Goal: Task Accomplishment & Management: Manage account settings

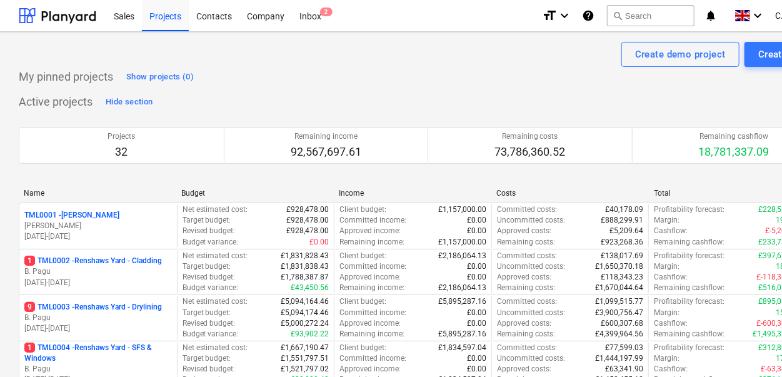
click at [775, 12] on div "format_size keyboard_arrow_down help search Search notifications 0 keyboard_arr…" at bounding box center [689, 15] width 294 height 31
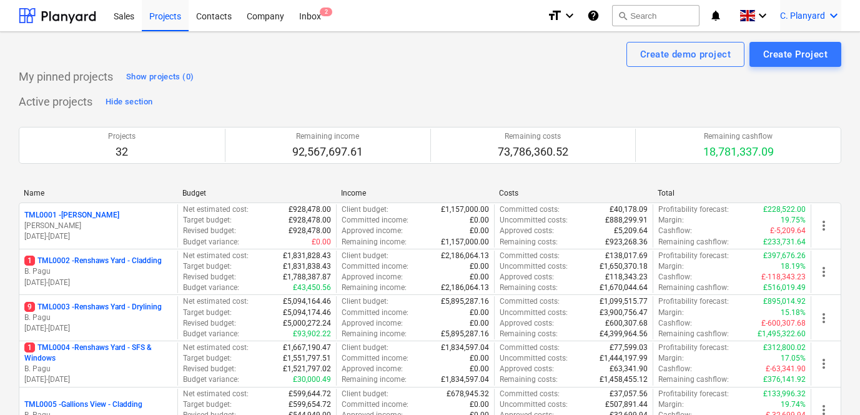
click at [785, 9] on div "C. Planyard keyboard_arrow_down" at bounding box center [810, 15] width 61 height 31
click at [785, 80] on div "Settings Log out" at bounding box center [804, 58] width 75 height 45
click at [785, 71] on div "Log out" at bounding box center [804, 69] width 75 height 20
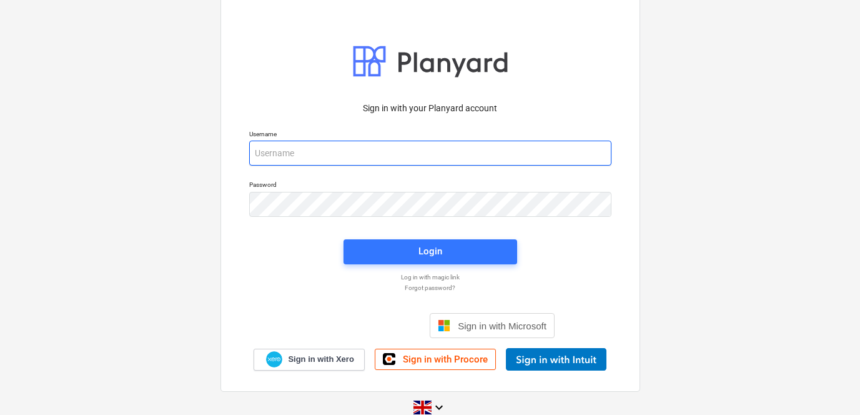
click at [339, 149] on input "email" at bounding box center [430, 153] width 362 height 25
type input "carl@planyard.com"
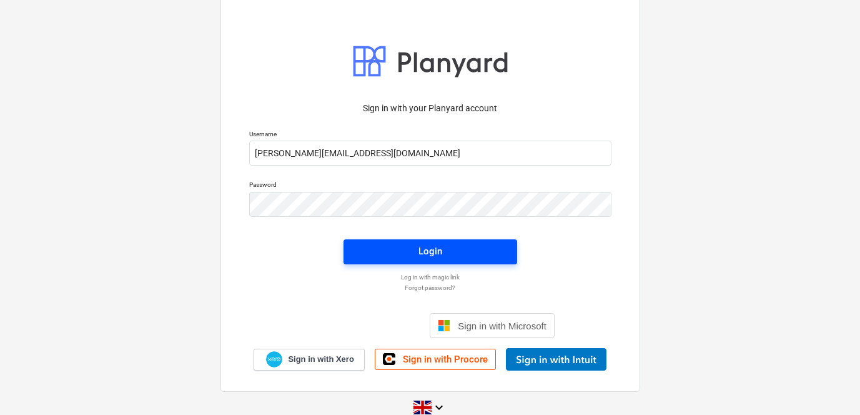
click at [359, 242] on button "Login" at bounding box center [431, 251] width 174 height 25
